Goal: Information Seeking & Learning: Learn about a topic

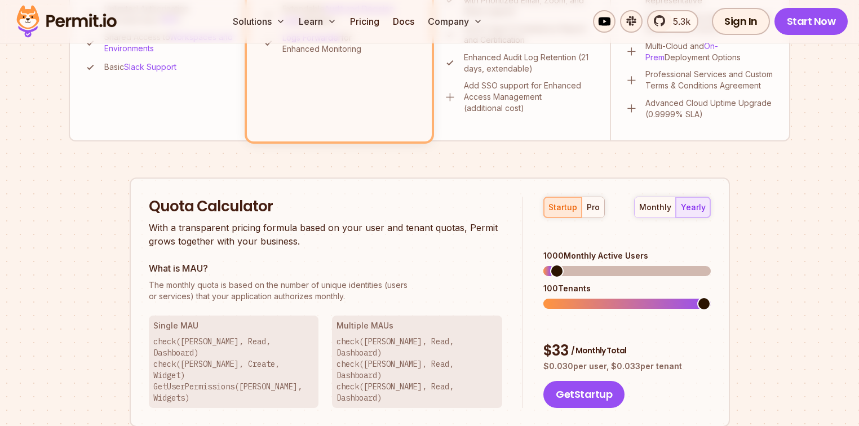
scroll to position [631, 0]
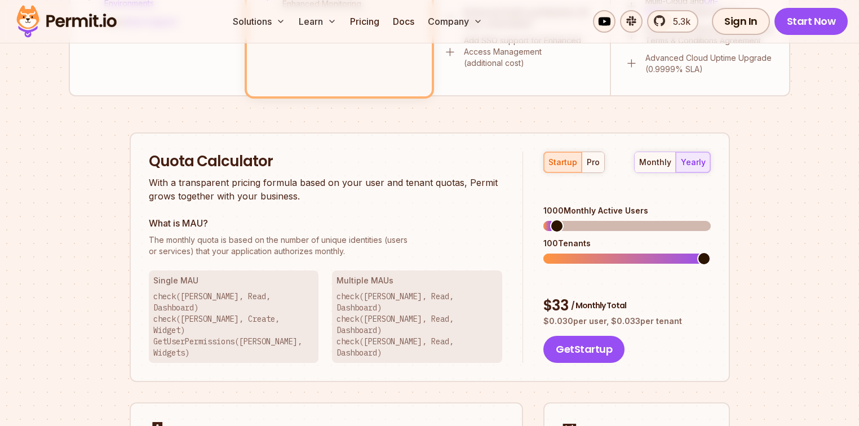
drag, startPoint x: 543, startPoint y: 194, endPoint x: 659, endPoint y: 187, distance: 116.9
click at [659, 187] on div "startup pro monthly yearly 1000 Monthly Active Users 100 Tenants $ 33 / Monthly…" at bounding box center [616, 258] width 187 height 212
click at [659, 205] on div "1000 Monthly Active Users" at bounding box center [626, 210] width 167 height 11
click at [618, 254] on span at bounding box center [626, 259] width 167 height 10
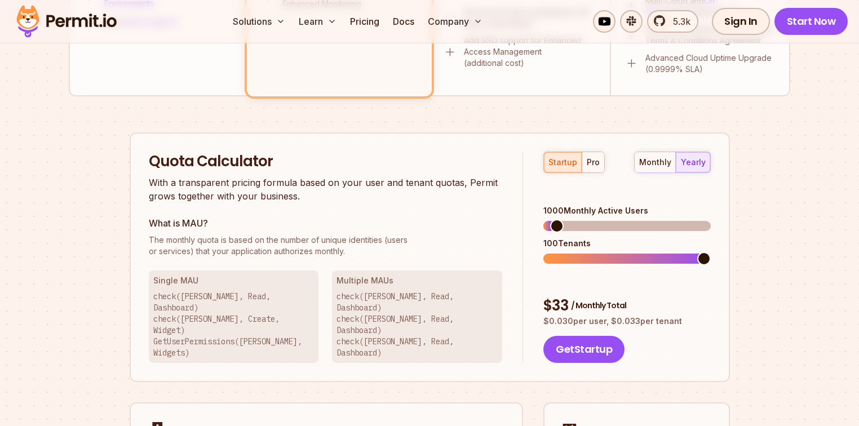
click at [711, 252] on span at bounding box center [704, 259] width 14 height 14
click at [547, 219] on span at bounding box center [554, 226] width 14 height 14
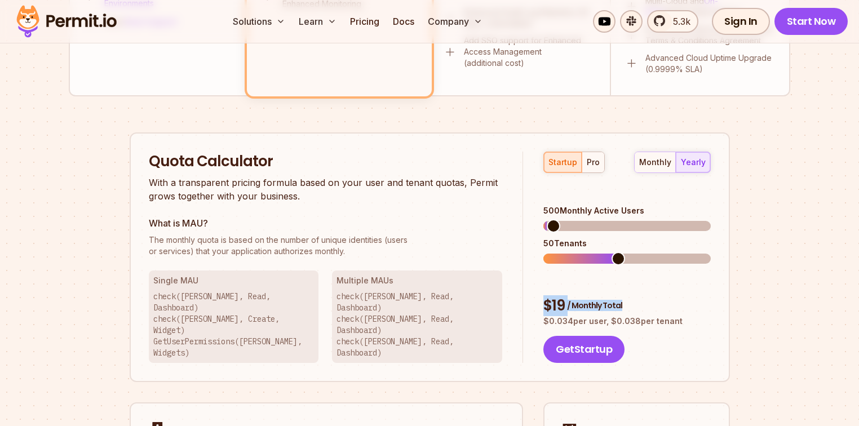
drag, startPoint x: 547, startPoint y: 268, endPoint x: 616, endPoint y: 269, distance: 69.3
click at [616, 296] on div "$ 19 / Monthly Total" at bounding box center [626, 306] width 167 height 20
drag, startPoint x: 523, startPoint y: 217, endPoint x: 546, endPoint y: 210, distance: 23.5
click at [524, 217] on div "startup pro monthly yearly 500 Monthly Active Users 50 Tenants $ 19 / Monthly T…" at bounding box center [616, 258] width 187 height 212
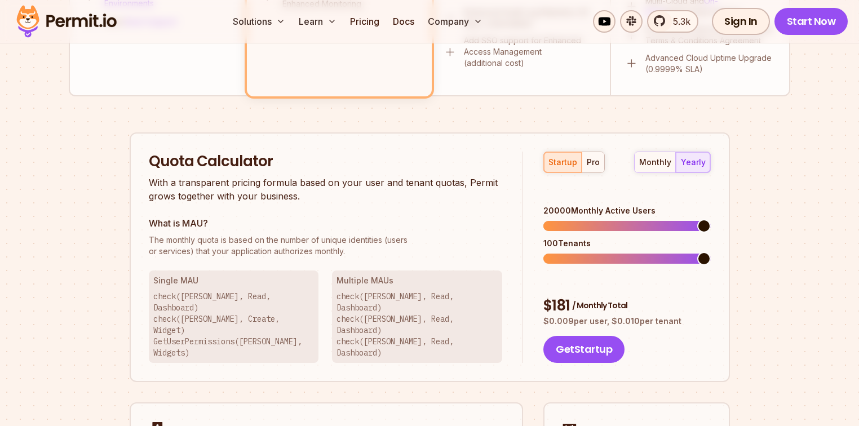
click at [711, 219] on span at bounding box center [704, 226] width 14 height 14
click at [588, 165] on div "pro" at bounding box center [593, 162] width 13 height 11
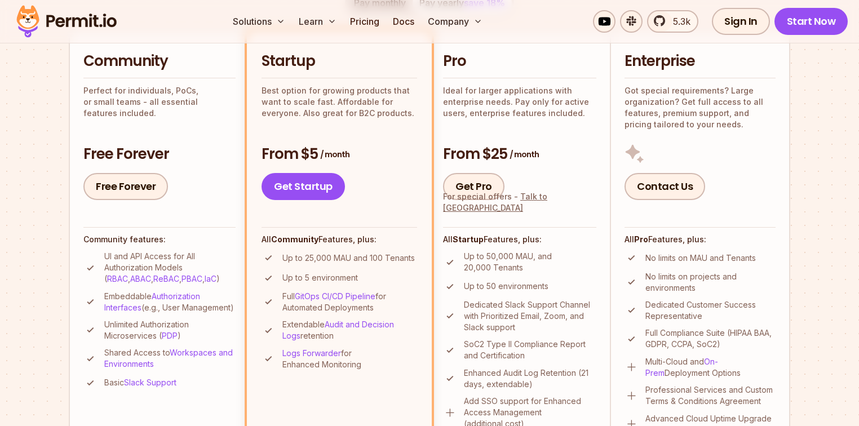
scroll to position [135, 0]
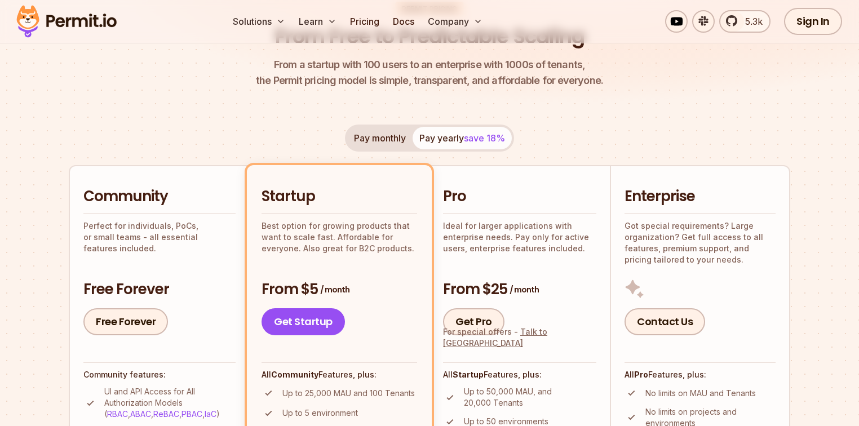
click at [489, 298] on h3 "From $25 / month" at bounding box center [519, 290] width 153 height 20
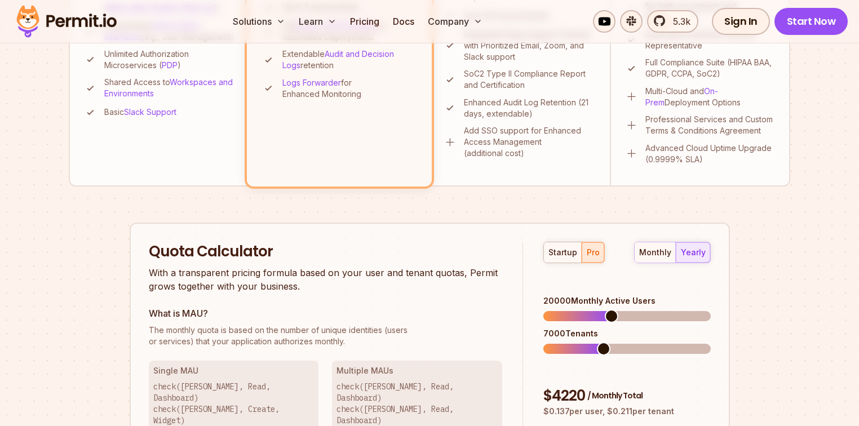
scroll to position [586, 0]
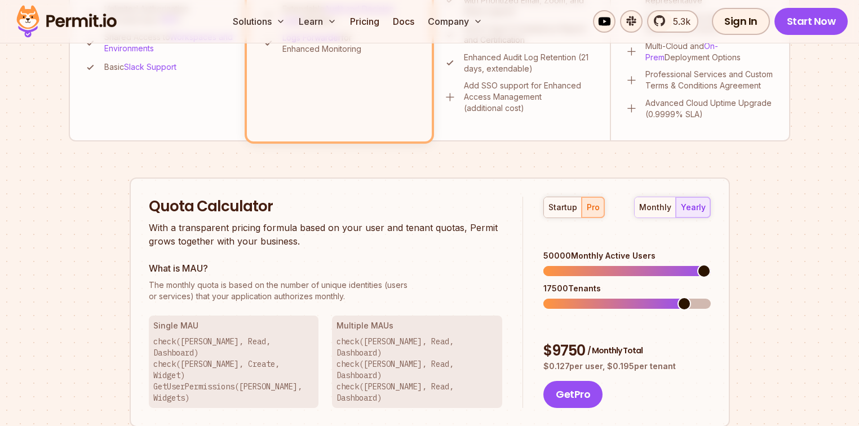
click at [711, 267] on span at bounding box center [704, 271] width 14 height 14
click at [711, 297] on span at bounding box center [704, 304] width 14 height 14
click at [565, 283] on div "20000 Tenants" at bounding box center [626, 288] width 167 height 11
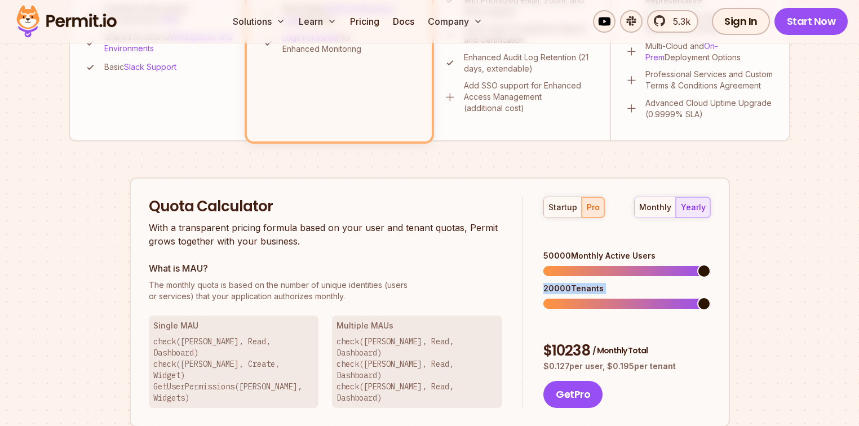
click at [565, 283] on div "20000 Tenants" at bounding box center [626, 288] width 167 height 11
click at [603, 283] on div "20000 Tenants" at bounding box center [626, 288] width 167 height 11
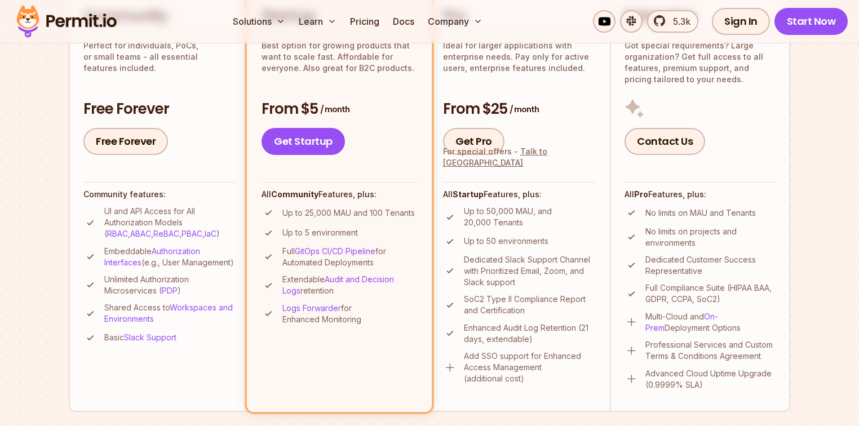
scroll to position [496, 0]
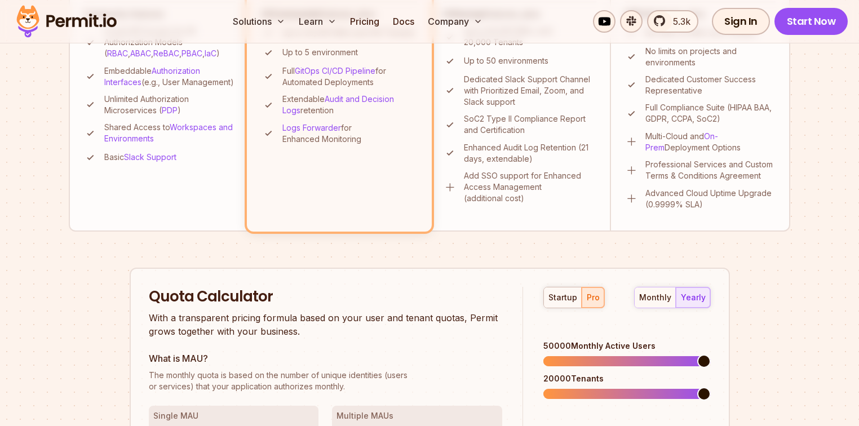
click at [697, 355] on span at bounding box center [704, 362] width 14 height 14
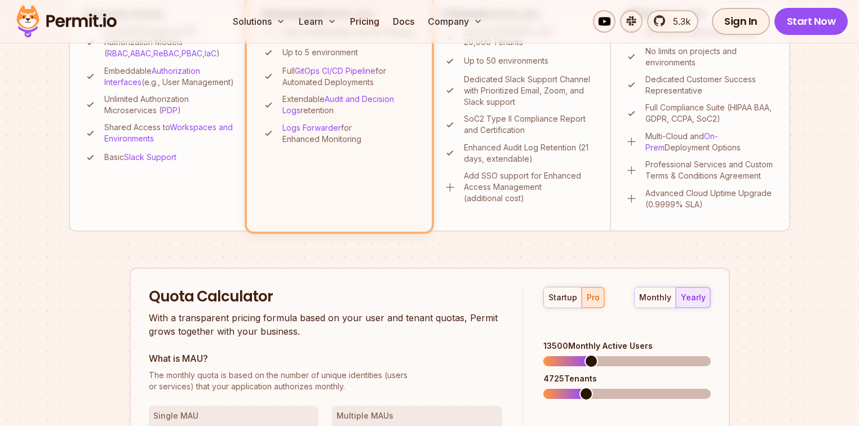
click at [588, 355] on span at bounding box center [591, 362] width 14 height 14
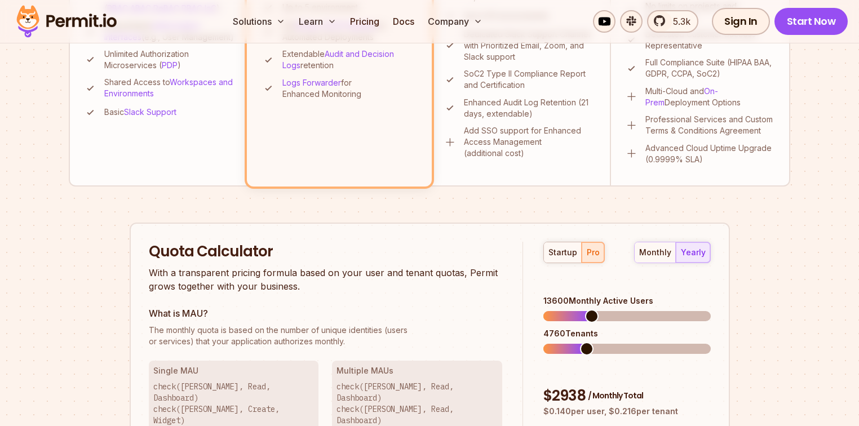
scroll to position [586, 0]
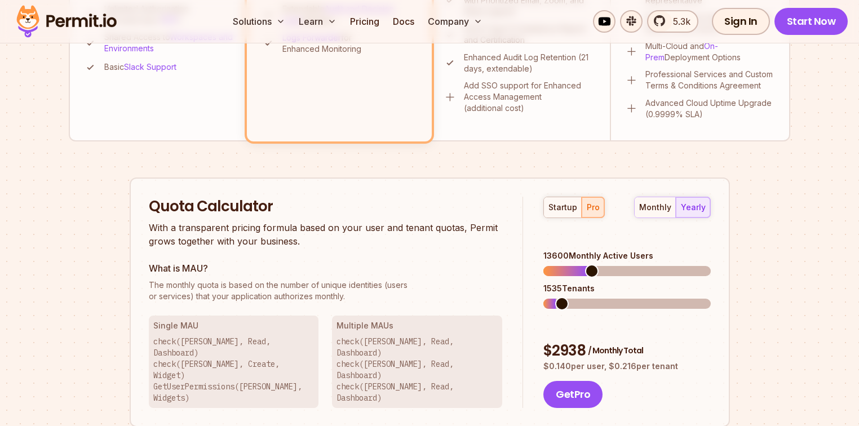
click at [556, 297] on span at bounding box center [562, 304] width 14 height 14
click at [525, 299] on div "startup pro monthly yearly 13600 Monthly Active Users 1535 Tenants $ 2938 / Mon…" at bounding box center [616, 303] width 187 height 212
click at [543, 264] on span at bounding box center [550, 271] width 14 height 14
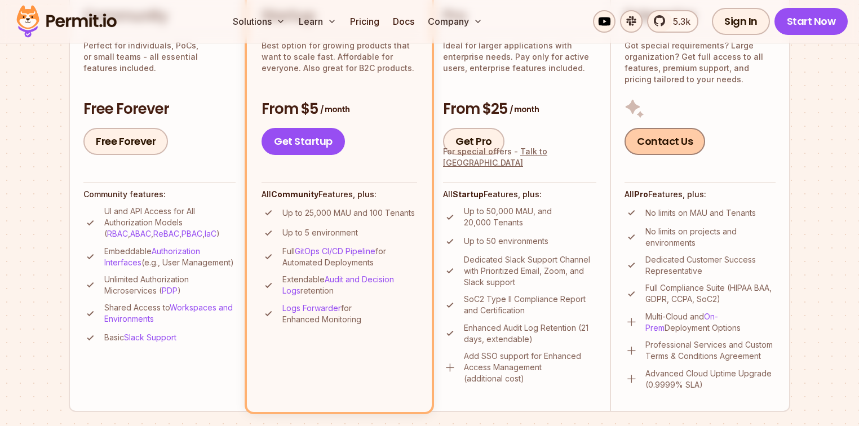
scroll to position [225, 0]
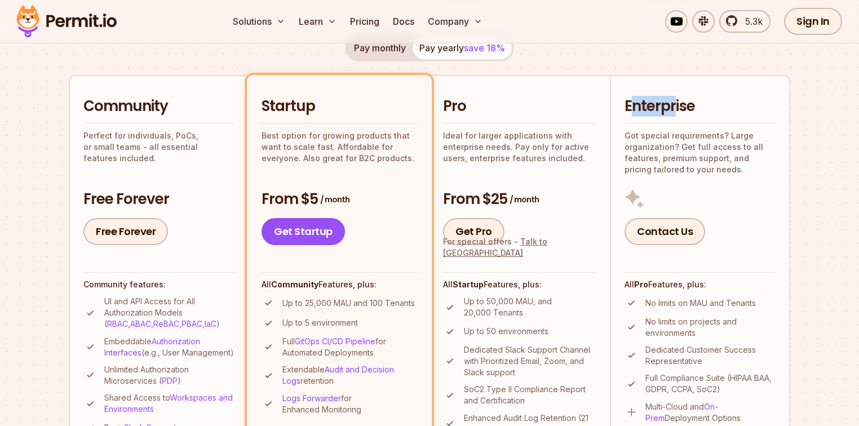
drag, startPoint x: 659, startPoint y: 104, endPoint x: 674, endPoint y: 103, distance: 15.3
click at [674, 103] on h2 "Enterprise" at bounding box center [699, 106] width 151 height 20
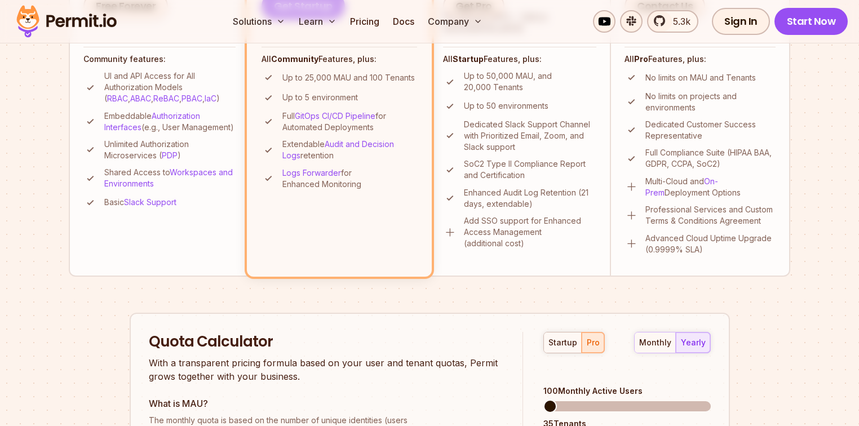
scroll to position [541, 0]
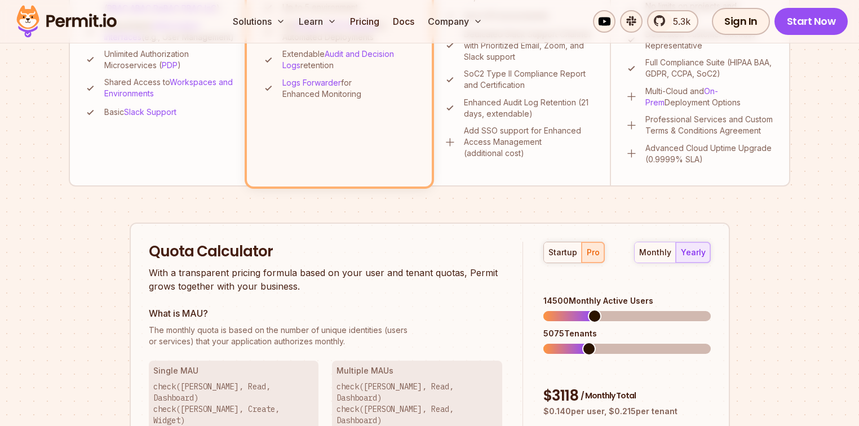
click at [591, 311] on span at bounding box center [626, 316] width 167 height 10
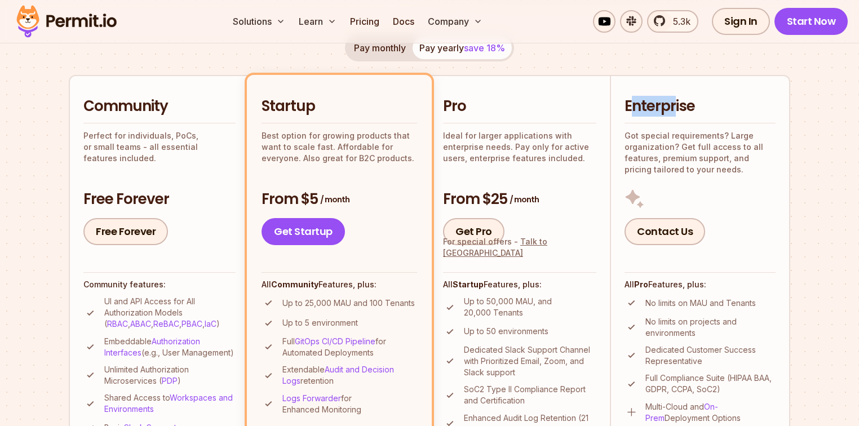
scroll to position [135, 0]
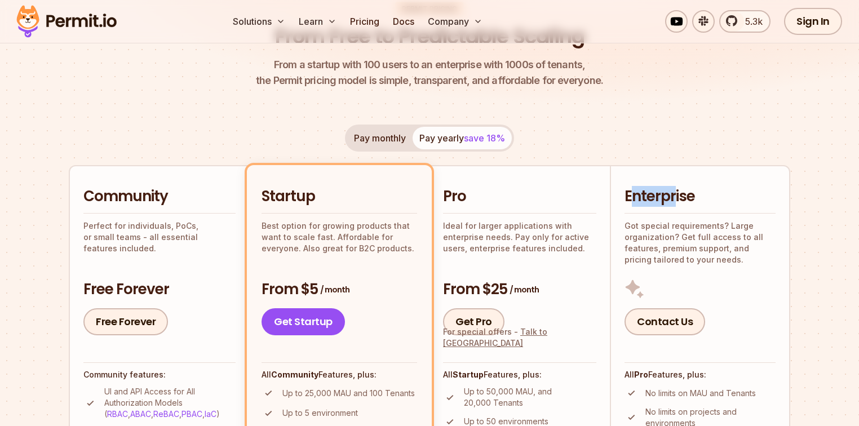
click at [674, 190] on h2 "Enterprise" at bounding box center [699, 197] width 151 height 20
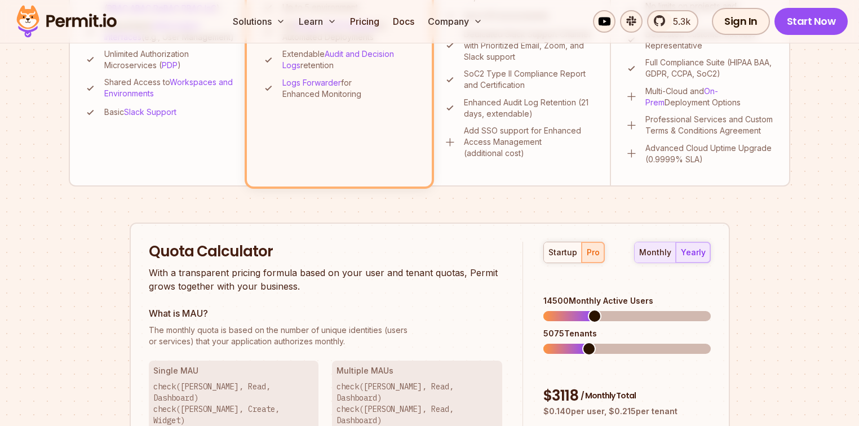
scroll to position [586, 0]
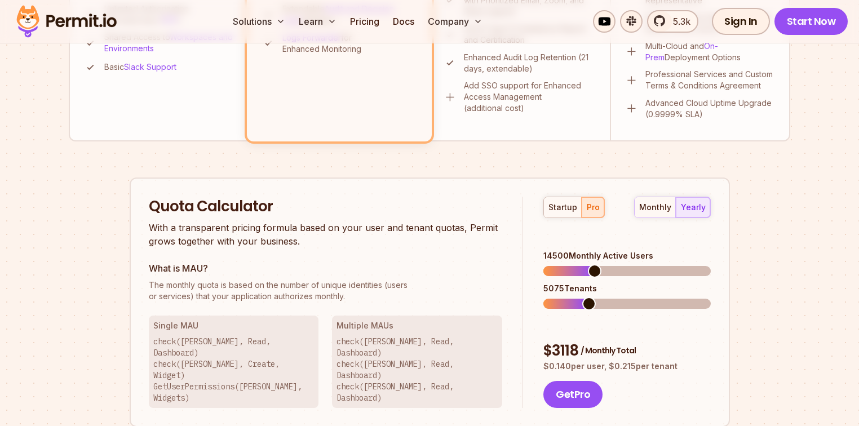
drag, startPoint x: 541, startPoint y: 241, endPoint x: 651, endPoint y: 235, distance: 110.6
click at [651, 235] on div "startup pro monthly yearly 14500 Monthly Active Users 5075 Tenants $ 3118 / Mon…" at bounding box center [616, 303] width 187 height 212
click at [630, 264] on span at bounding box center [630, 271] width 14 height 14
click at [565, 250] on div "25900 Monthly Active Users" at bounding box center [626, 255] width 167 height 11
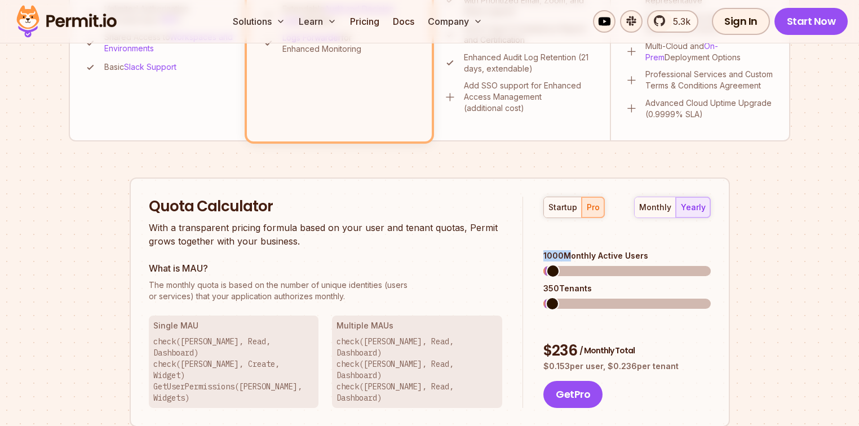
click at [547, 269] on span at bounding box center [553, 271] width 14 height 14
click at [552, 264] on span at bounding box center [559, 271] width 14 height 14
click at [498, 289] on span "The monthly quota is based on the number of unique identities (users" at bounding box center [326, 285] width 354 height 11
click at [599, 264] on span at bounding box center [602, 271] width 14 height 14
drag, startPoint x: 541, startPoint y: 235, endPoint x: 570, endPoint y: 233, distance: 28.8
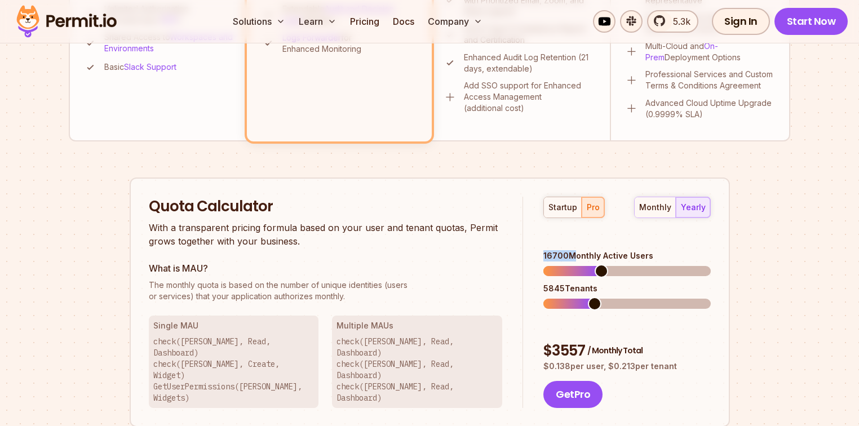
click at [570, 233] on div "startup pro monthly yearly 16700 Monthly Active Users 5845 Tenants $ 3557 / Mon…" at bounding box center [616, 303] width 187 height 212
drag, startPoint x: 539, startPoint y: 269, endPoint x: 595, endPoint y: 267, distance: 55.8
click at [595, 267] on div "startup pro monthly yearly 16700 Monthly Active Users 5845 Tenants $ 3557 / Mon…" at bounding box center [616, 303] width 187 height 212
drag, startPoint x: 548, startPoint y: 312, endPoint x: 584, endPoint y: 317, distance: 35.9
click at [584, 341] on div "$ 3557 / Monthly Total" at bounding box center [626, 351] width 167 height 20
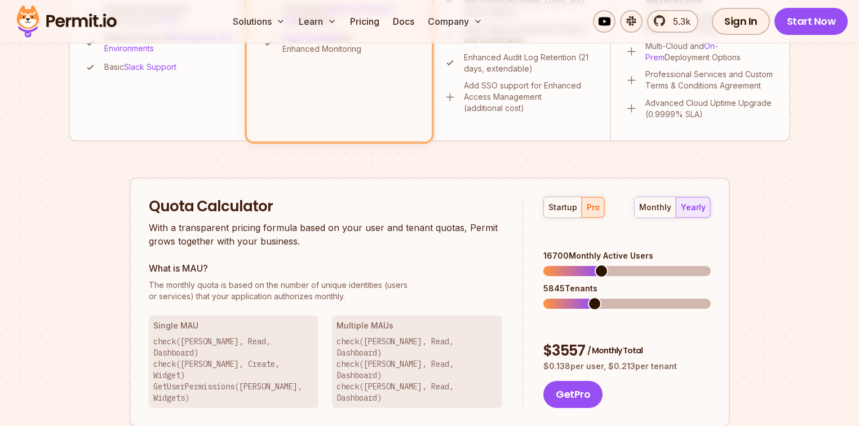
click at [594, 283] on div "5845 Tenants" at bounding box center [626, 288] width 167 height 11
click at [573, 341] on div "$ 3557 / Monthly Total" at bounding box center [626, 351] width 167 height 20
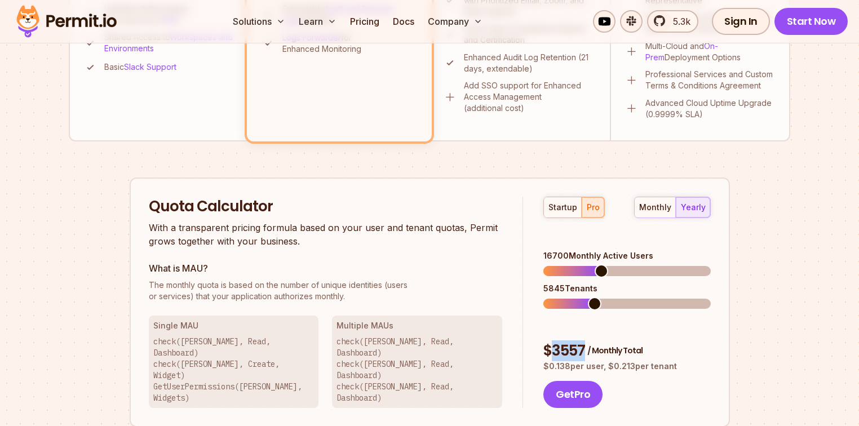
click at [570, 341] on div "$ 3557 / Monthly Total" at bounding box center [626, 351] width 167 height 20
click at [572, 341] on div "$ 3557 / Monthly Total" at bounding box center [626, 351] width 167 height 20
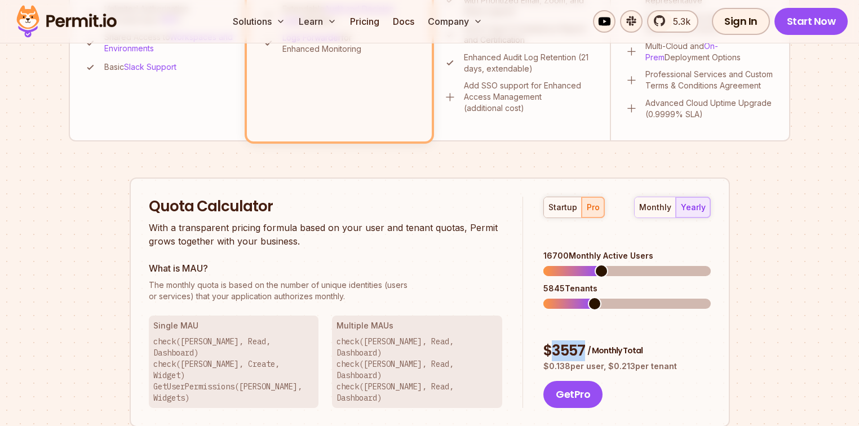
click at [572, 341] on div "$ 3557 / Monthly Total" at bounding box center [626, 351] width 167 height 20
click at [564, 264] on span at bounding box center [568, 271] width 14 height 14
click at [577, 264] on span at bounding box center [582, 271] width 14 height 14
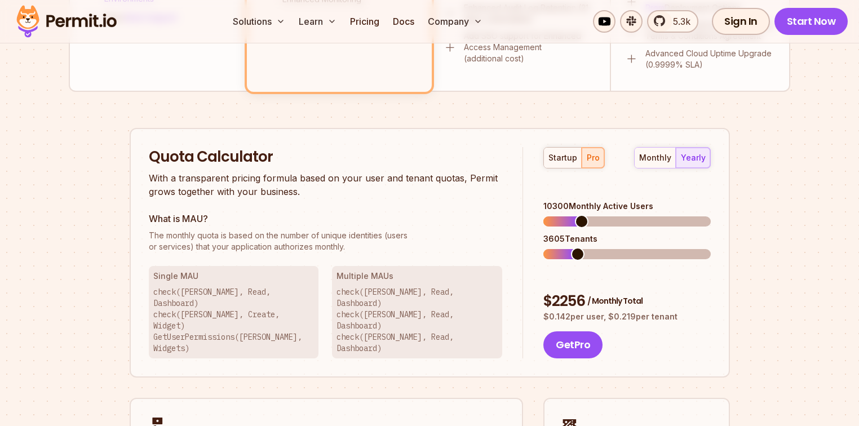
scroll to position [681, 0]
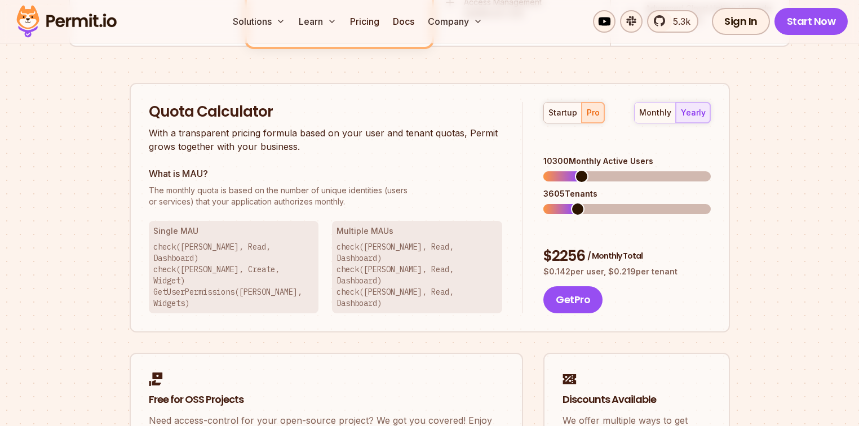
click at [584, 116] on div "startup pro" at bounding box center [573, 112] width 61 height 21
click at [596, 110] on div "startup pro" at bounding box center [573, 112] width 61 height 21
click at [646, 114] on div "monthly" at bounding box center [655, 112] width 32 height 11
click at [577, 246] on div "$ 2662 / Monthly Total" at bounding box center [626, 256] width 167 height 20
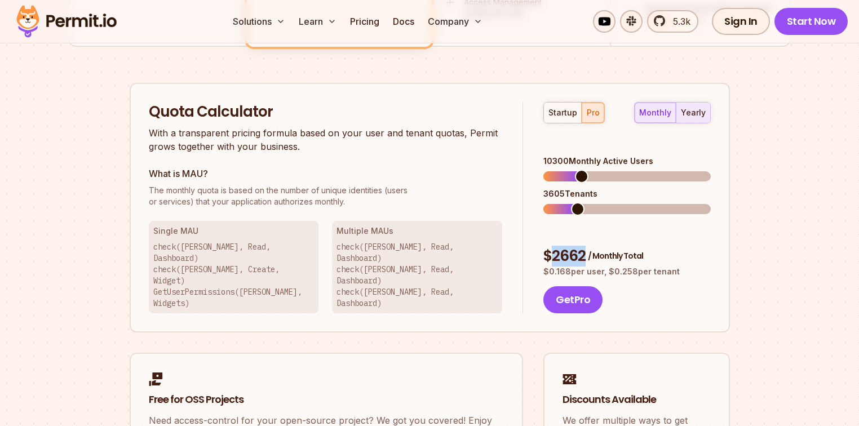
click at [681, 111] on button "yearly" at bounding box center [693, 113] width 34 height 20
click at [644, 156] on div "10300 Monthly Active Users" at bounding box center [626, 161] width 167 height 11
click at [573, 246] on div "$ 2256 / Monthly Total" at bounding box center [626, 256] width 167 height 20
click at [569, 246] on div "$ 2256 / Monthly Total" at bounding box center [626, 256] width 167 height 20
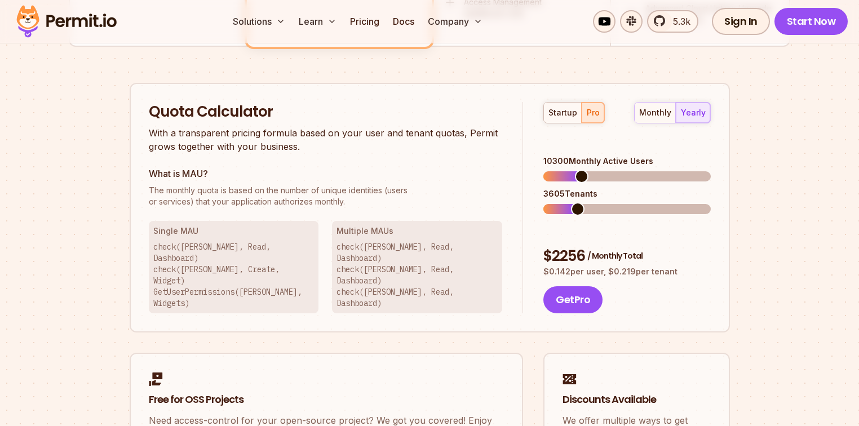
click at [569, 246] on div "$ 2256 / Monthly Total" at bounding box center [626, 256] width 167 height 20
click at [570, 246] on div "$ 2256 / Monthly Total" at bounding box center [626, 256] width 167 height 20
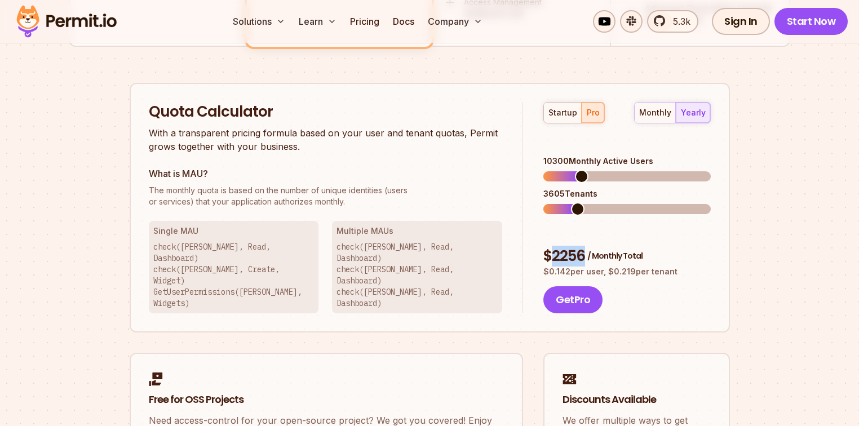
click at [570, 246] on div "$ 2256 / Monthly Total" at bounding box center [626, 256] width 167 height 20
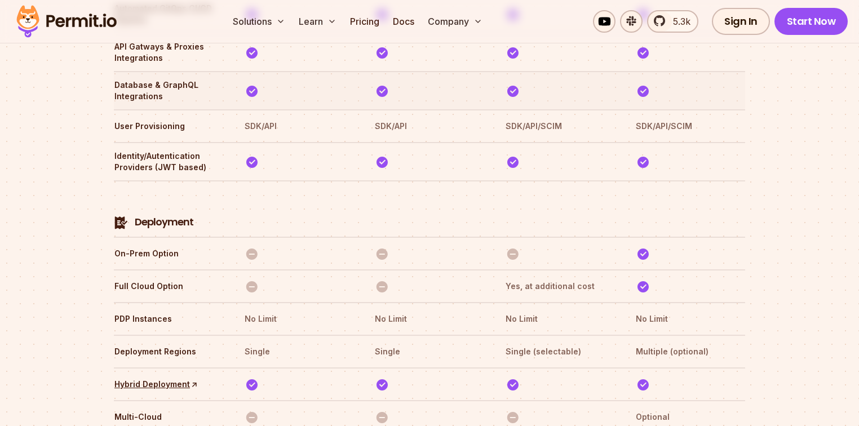
scroll to position [2577, 0]
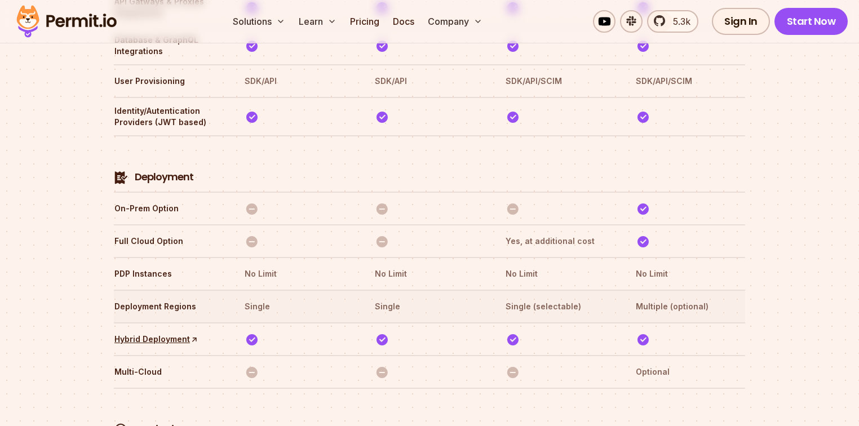
click at [668, 298] on th "Multiple (optional)" at bounding box center [690, 307] width 110 height 18
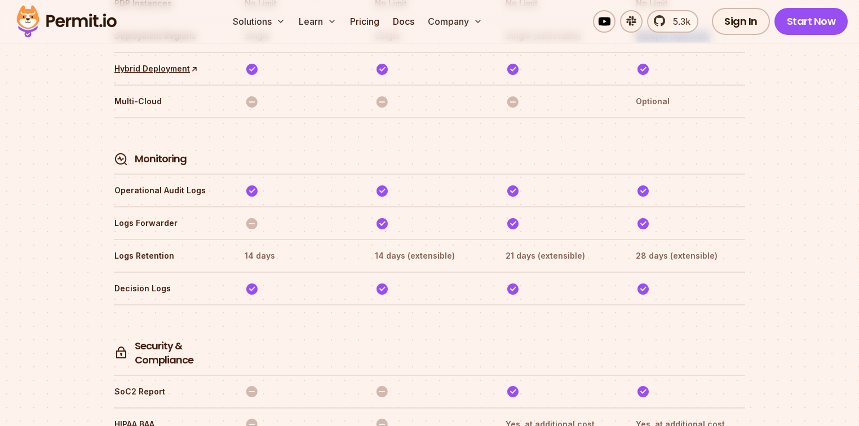
scroll to position [2983, 0]
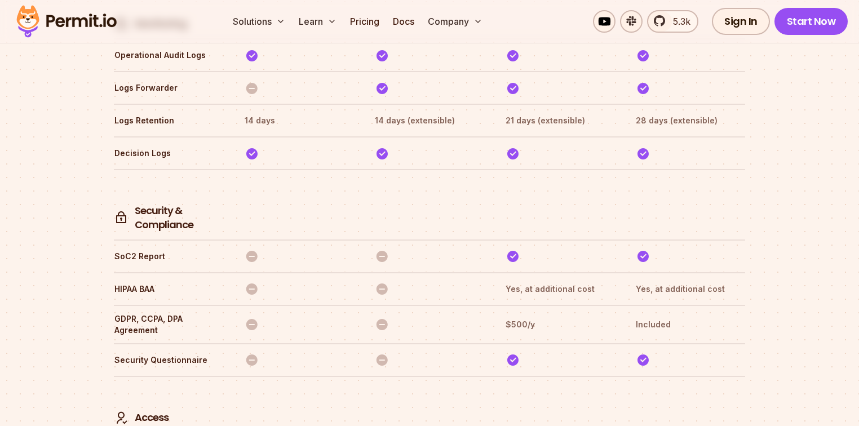
drag, startPoint x: 123, startPoint y: 145, endPoint x: 137, endPoint y: 144, distance: 14.1
click at [127, 177] on th "Security & Compliance" at bounding box center [169, 205] width 110 height 56
drag, startPoint x: 137, startPoint y: 144, endPoint x: 195, endPoint y: 169, distance: 62.9
click at [195, 204] on h4 "Security & Compliance" at bounding box center [179, 218] width 88 height 28
click at [117, 247] on th "SoC2 Report" at bounding box center [169, 256] width 110 height 18
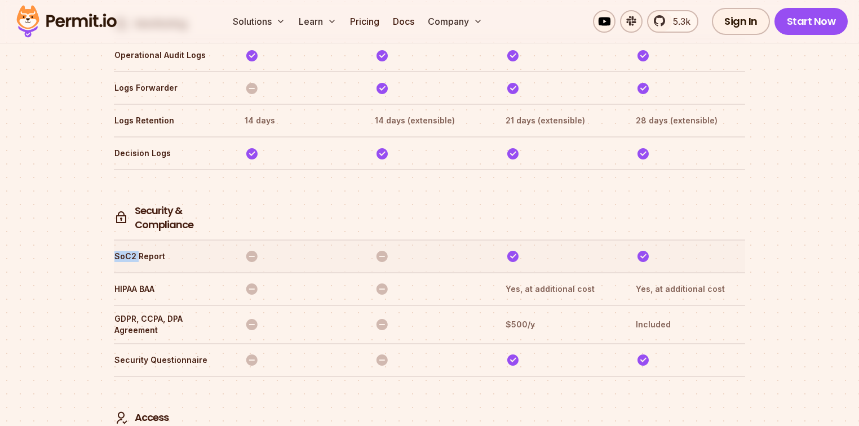
click at [117, 247] on th "SoC2 Report" at bounding box center [169, 256] width 110 height 18
click at [154, 280] on th "HIPAA BAA" at bounding box center [169, 289] width 110 height 18
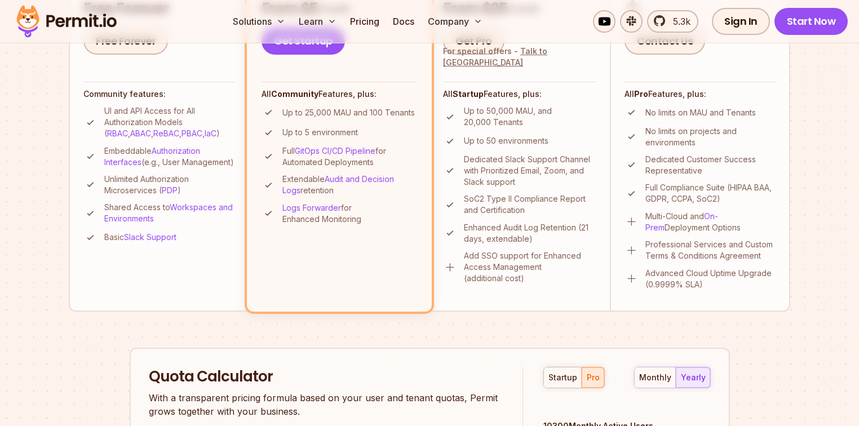
scroll to position [281, 0]
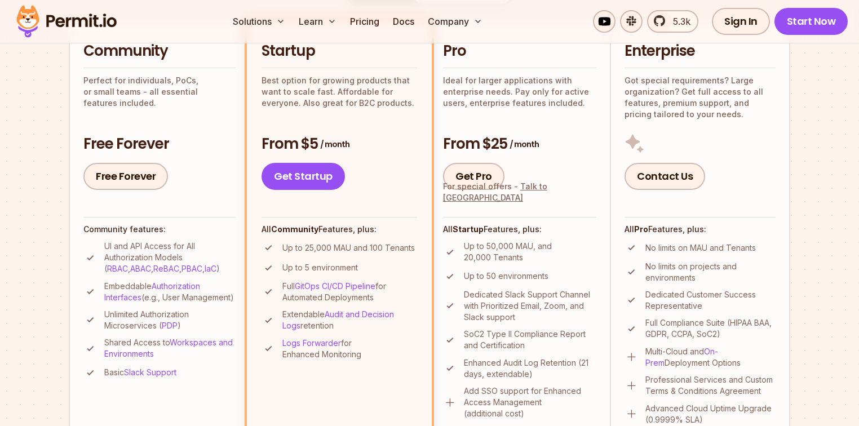
click at [488, 144] on h3 "From $25 / month" at bounding box center [519, 144] width 153 height 20
click at [492, 143] on h3 "From $25 / month" at bounding box center [519, 144] width 153 height 20
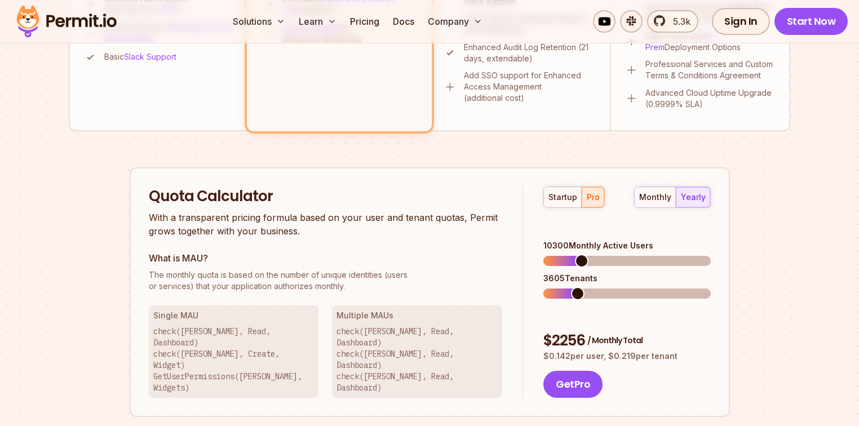
scroll to position [641, 0]
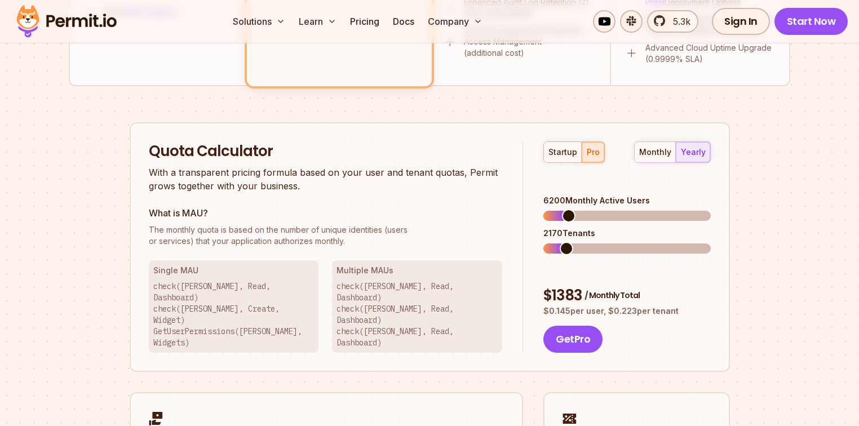
click at [564, 209] on span at bounding box center [569, 216] width 14 height 14
click at [567, 286] on div "$ 1383 / Monthly Total" at bounding box center [626, 296] width 167 height 20
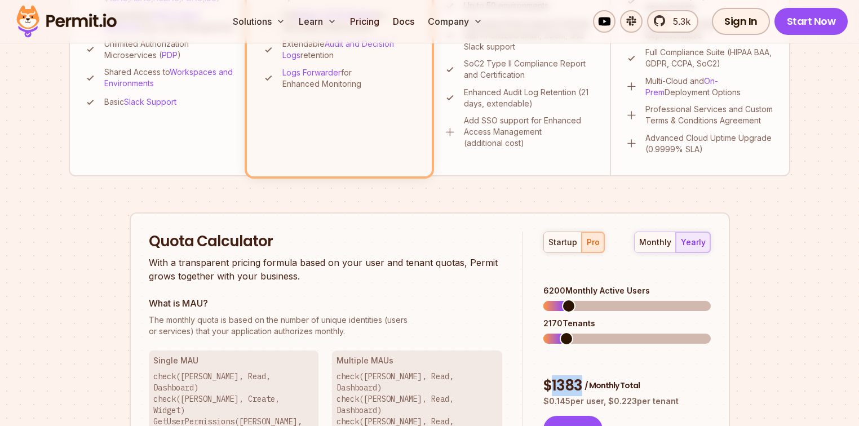
scroll to position [281, 0]
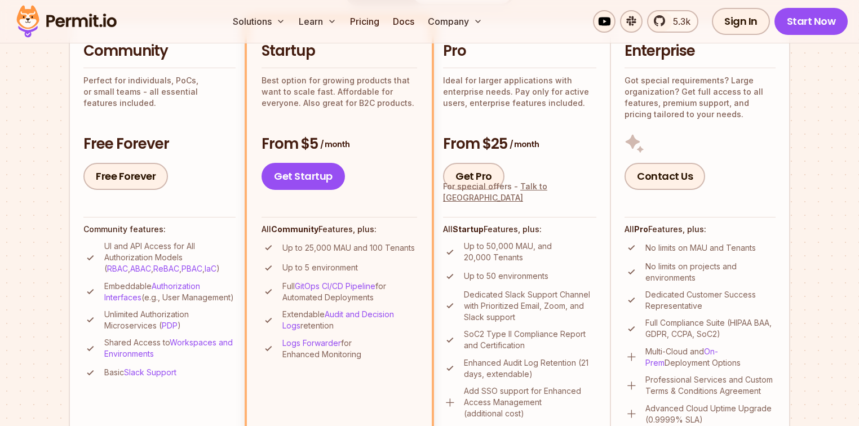
click at [487, 146] on h3 "From $25 / month" at bounding box center [519, 144] width 153 height 20
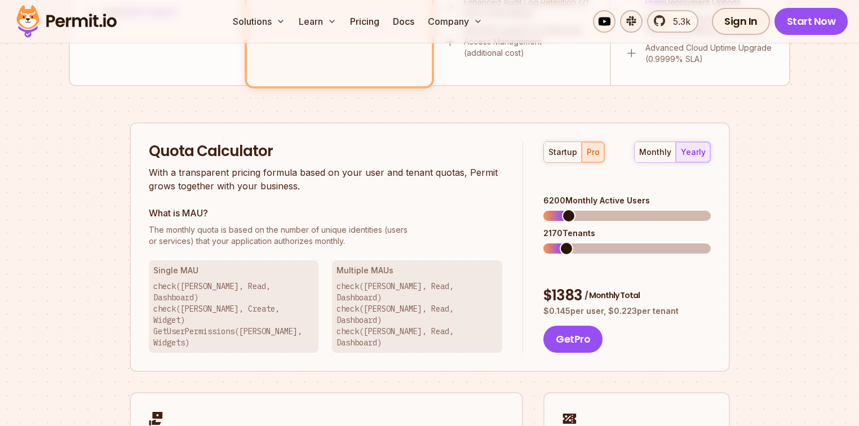
scroll to position [596, 0]
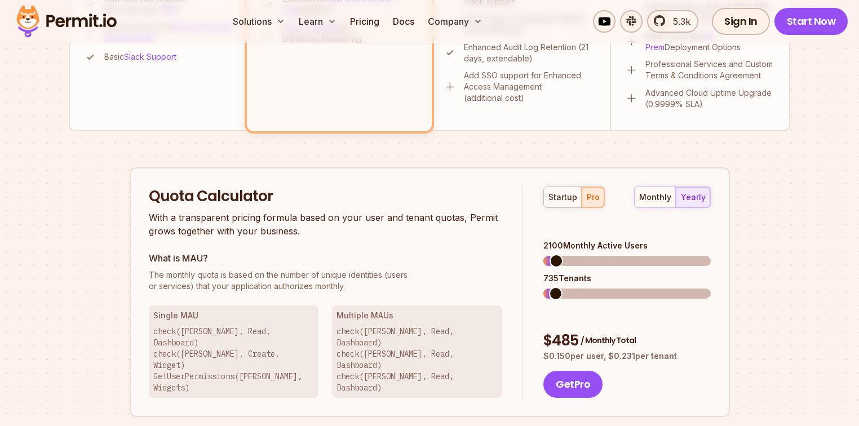
click at [550, 254] on span at bounding box center [557, 261] width 14 height 14
click at [543, 287] on span at bounding box center [550, 294] width 14 height 14
click at [586, 273] on div "35 Tenants" at bounding box center [626, 278] width 167 height 11
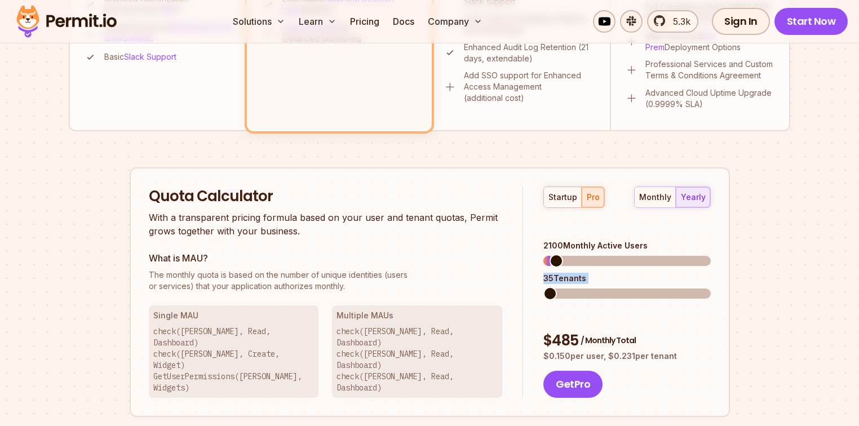
click at [586, 273] on div "35 Tenants" at bounding box center [626, 278] width 167 height 11
drag, startPoint x: 552, startPoint y: 263, endPoint x: 541, endPoint y: 264, distance: 10.8
click at [546, 273] on div "35 Tenants" at bounding box center [626, 278] width 167 height 11
click at [588, 273] on div "35 Tenants" at bounding box center [626, 278] width 167 height 11
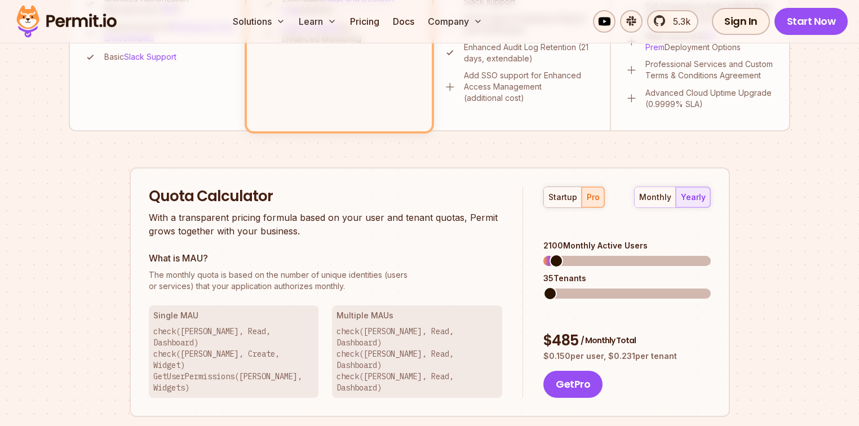
click at [577, 273] on div "35 Tenants" at bounding box center [626, 278] width 167 height 11
click at [562, 273] on div "35 Tenants" at bounding box center [626, 278] width 167 height 11
click at [543, 287] on span at bounding box center [550, 294] width 14 height 14
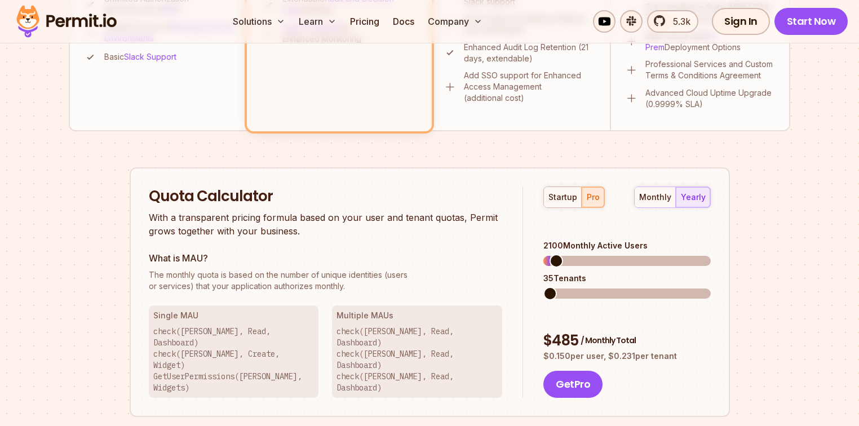
click at [543, 273] on div "35 Tenants" at bounding box center [626, 278] width 167 height 11
click at [546, 273] on div "35 Tenants" at bounding box center [626, 278] width 167 height 11
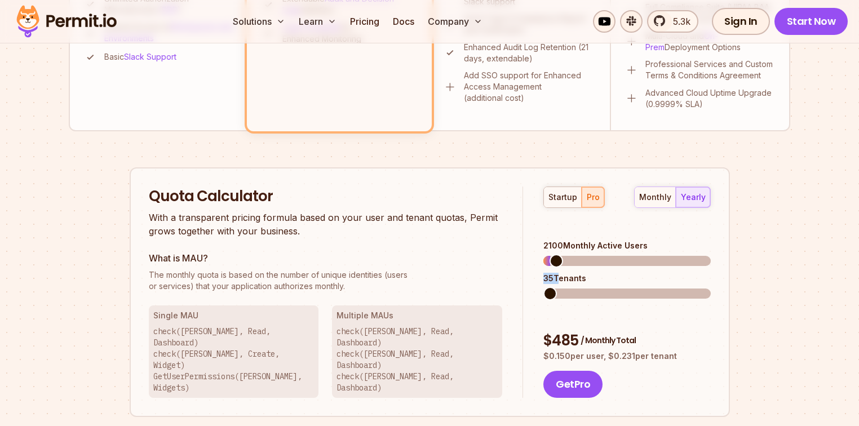
click at [546, 273] on div "35 Tenants" at bounding box center [626, 278] width 167 height 11
click at [568, 273] on div "35 Tenants" at bounding box center [626, 278] width 167 height 11
click at [567, 273] on div "35 Tenants" at bounding box center [626, 278] width 167 height 11
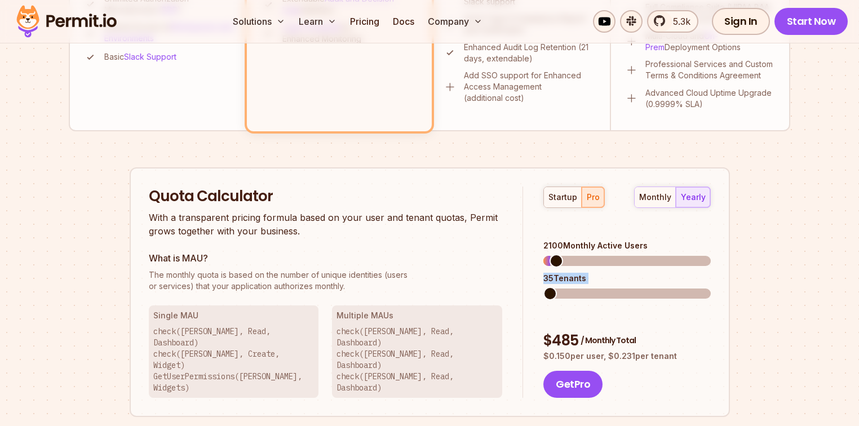
click at [567, 273] on div "35 Tenants" at bounding box center [626, 278] width 167 height 11
click at [579, 273] on div "35 Tenants" at bounding box center [626, 278] width 167 height 11
click at [591, 273] on div "35 Tenants" at bounding box center [626, 278] width 167 height 11
drag, startPoint x: 586, startPoint y: 258, endPoint x: 557, endPoint y: 262, distance: 29.7
click at [557, 273] on div "35 Tenants" at bounding box center [626, 278] width 167 height 11
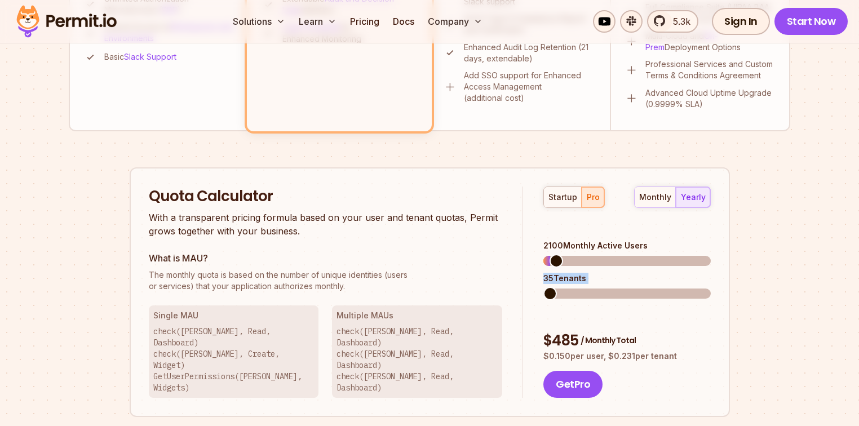
drag, startPoint x: 543, startPoint y: 264, endPoint x: 595, endPoint y: 263, distance: 51.9
click at [595, 273] on div "35 Tenants" at bounding box center [626, 278] width 167 height 11
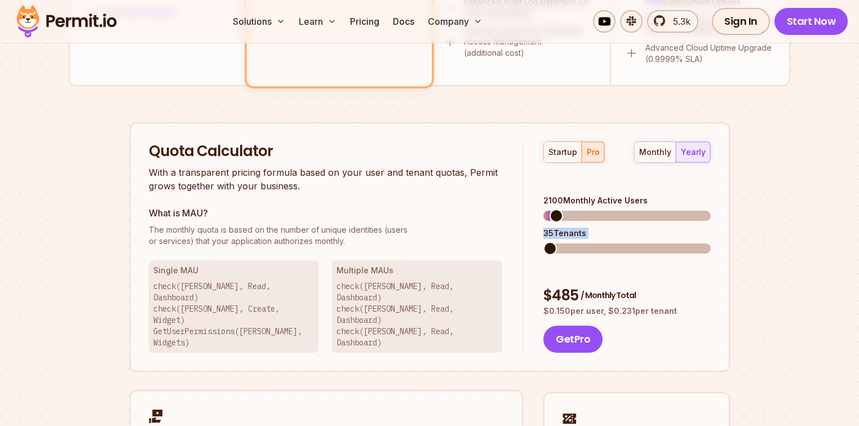
scroll to position [326, 0]
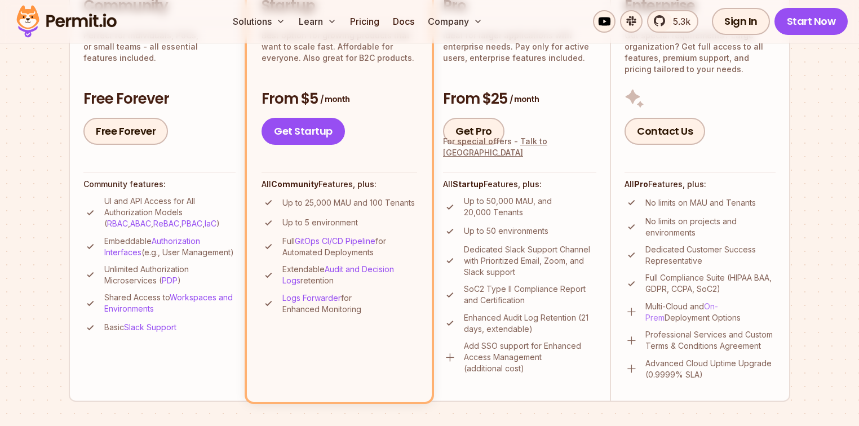
click at [718, 302] on link "On-Prem" at bounding box center [681, 312] width 73 height 21
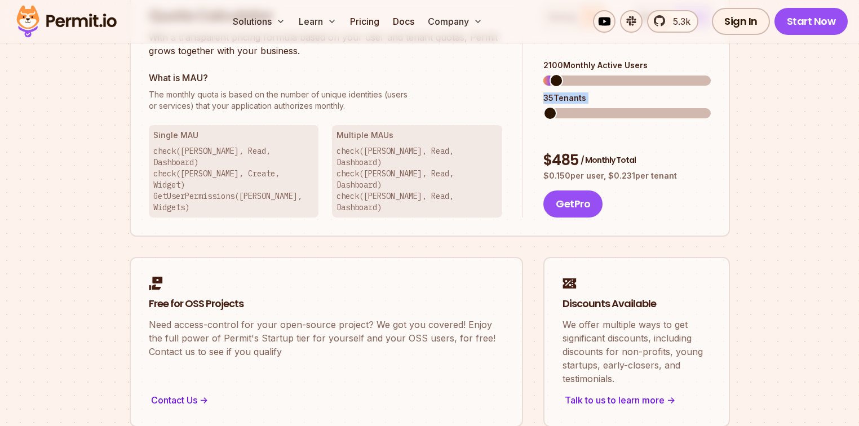
scroll to position [686, 0]
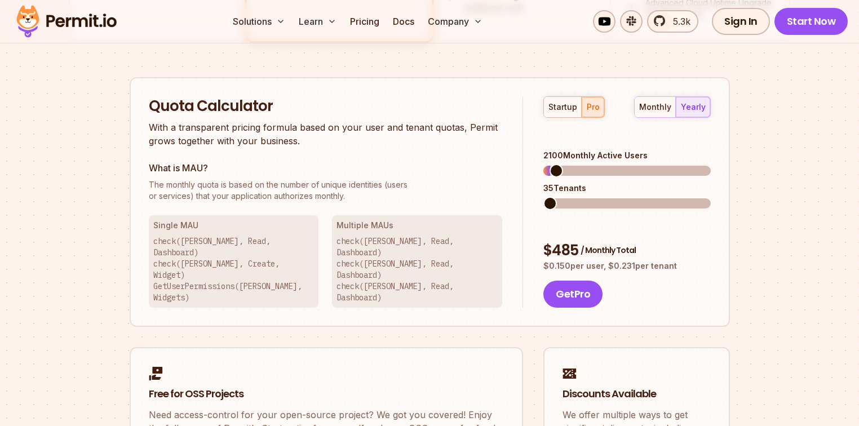
click at [637, 281] on div "Get Pro" at bounding box center [626, 294] width 167 height 27
click at [649, 241] on div "$ 485 / Monthly Total" at bounding box center [626, 251] width 167 height 20
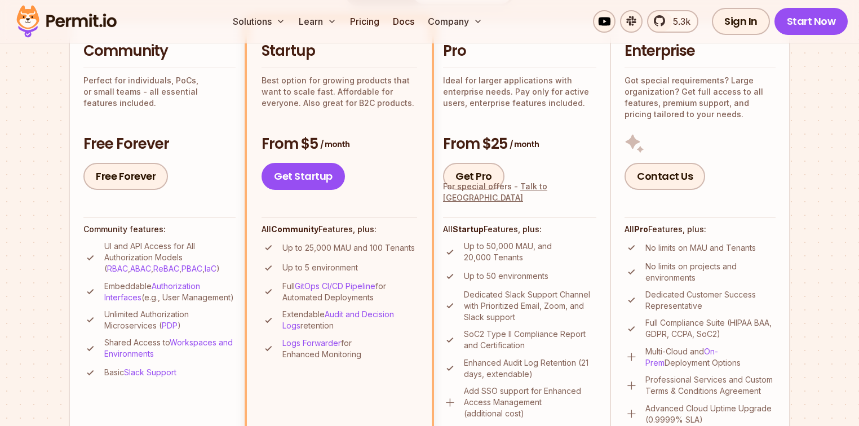
scroll to position [236, 0]
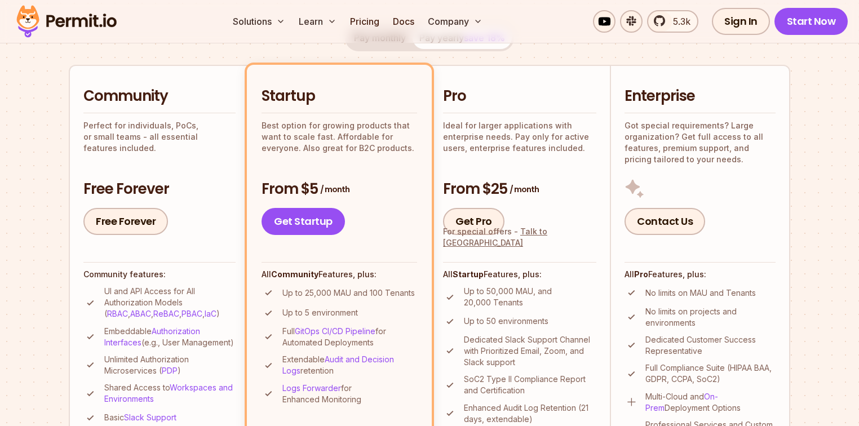
click at [505, 286] on p "Up to 50,000 MAU, and 20,000 Tenants" at bounding box center [530, 297] width 132 height 23
click at [512, 312] on ul "Up to 50,000 MAU, and 20,000 Tenants Up to 50 environments Dedicated Slack Supp…" at bounding box center [519, 375] width 153 height 179
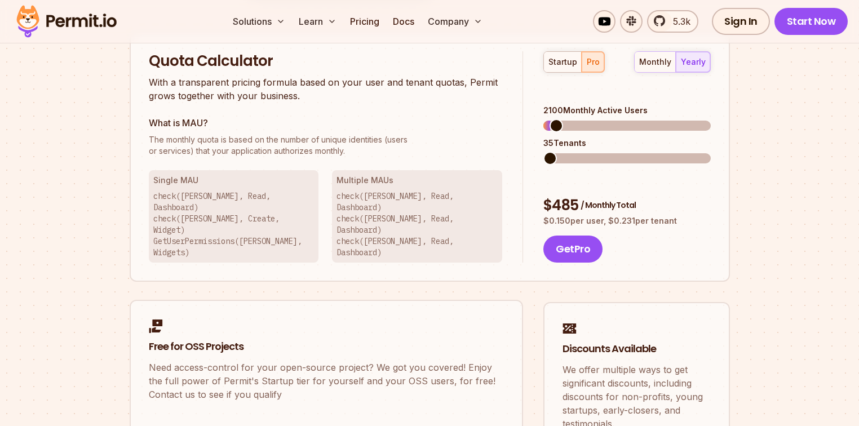
scroll to position [686, 0]
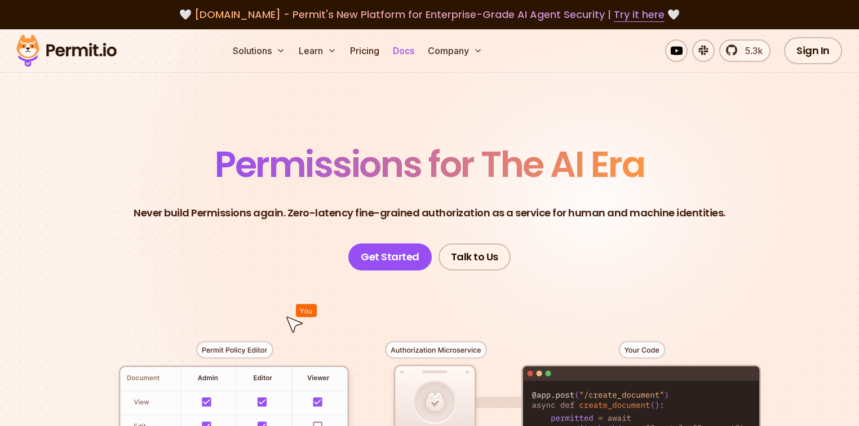
click at [419, 46] on link "Docs" at bounding box center [403, 50] width 30 height 23
